Goal: Task Accomplishment & Management: Manage account settings

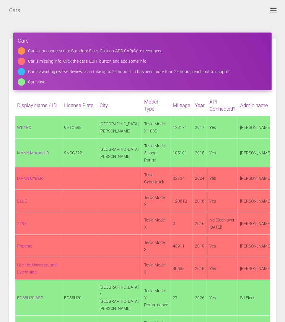
scroll to position [14501, 0]
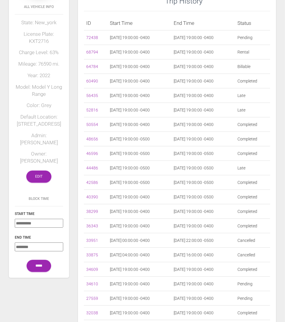
scroll to position [71, 0]
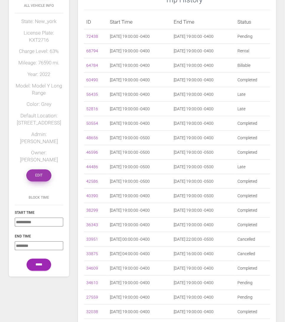
click at [37, 169] on link "Edit" at bounding box center [38, 175] width 25 height 12
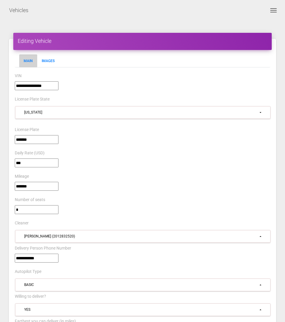
select select "*"
